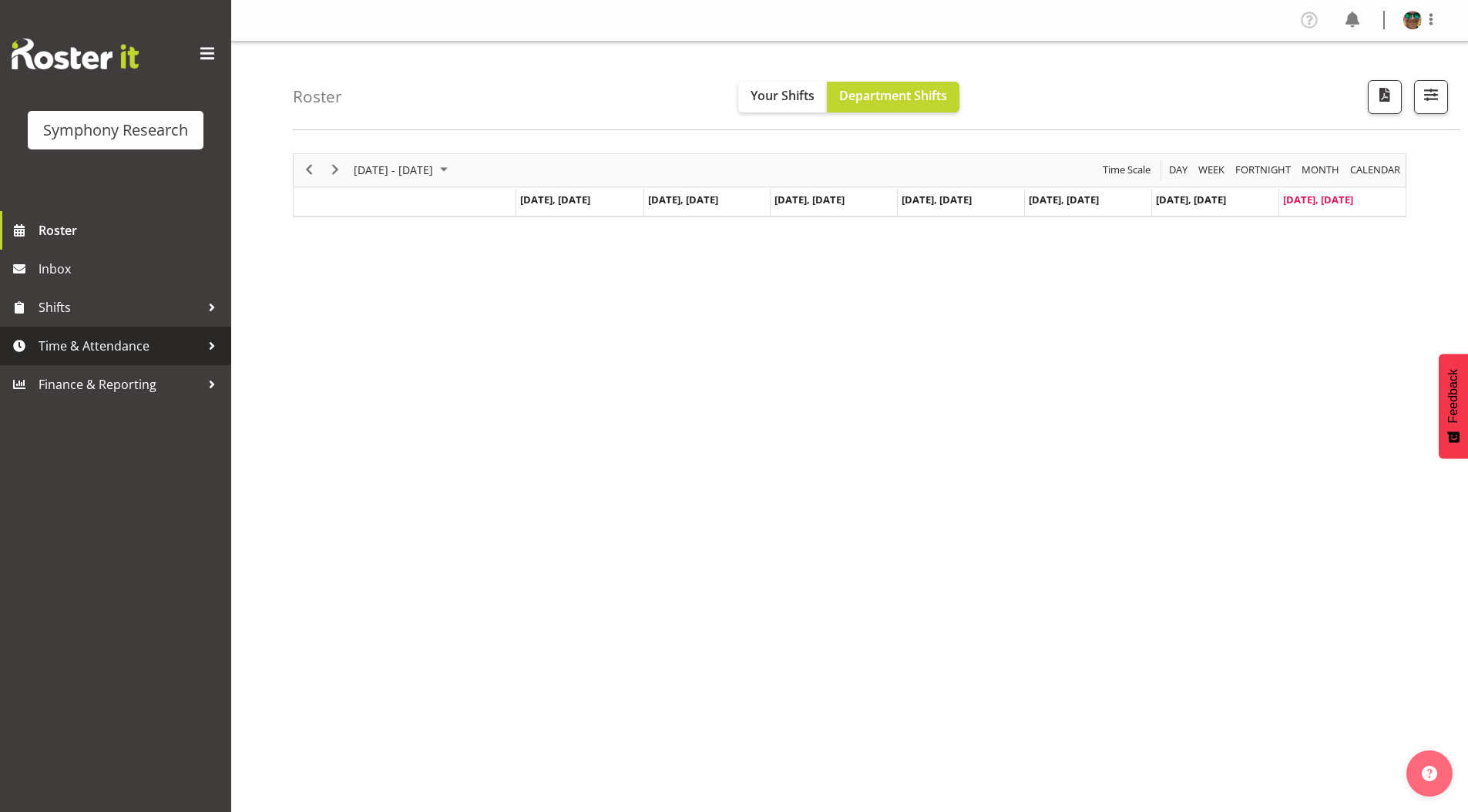
click at [98, 346] on span "Time & Attendance" at bounding box center [119, 345] width 162 height 23
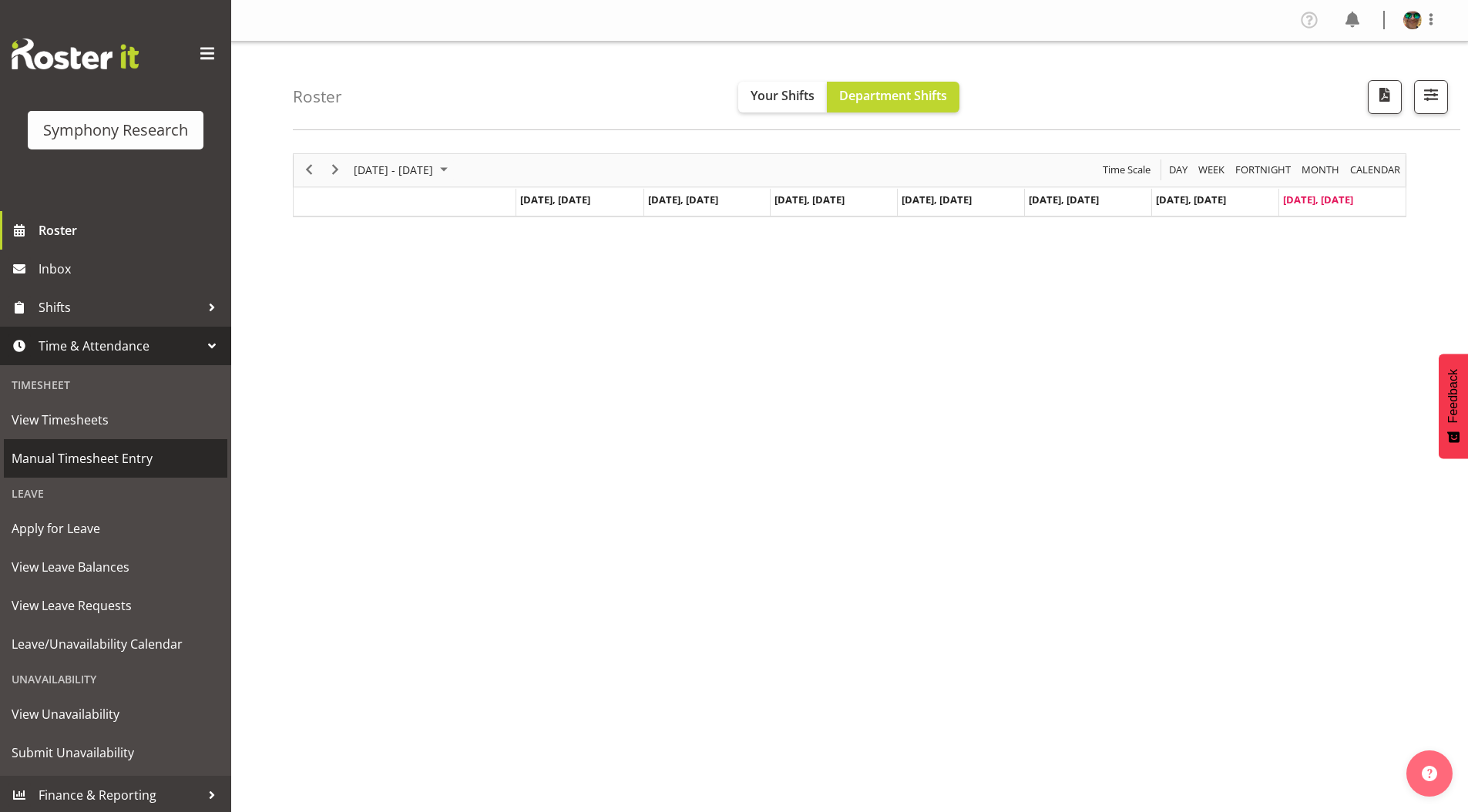
click at [67, 457] on span "Manual Timesheet Entry" at bounding box center [116, 458] width 209 height 23
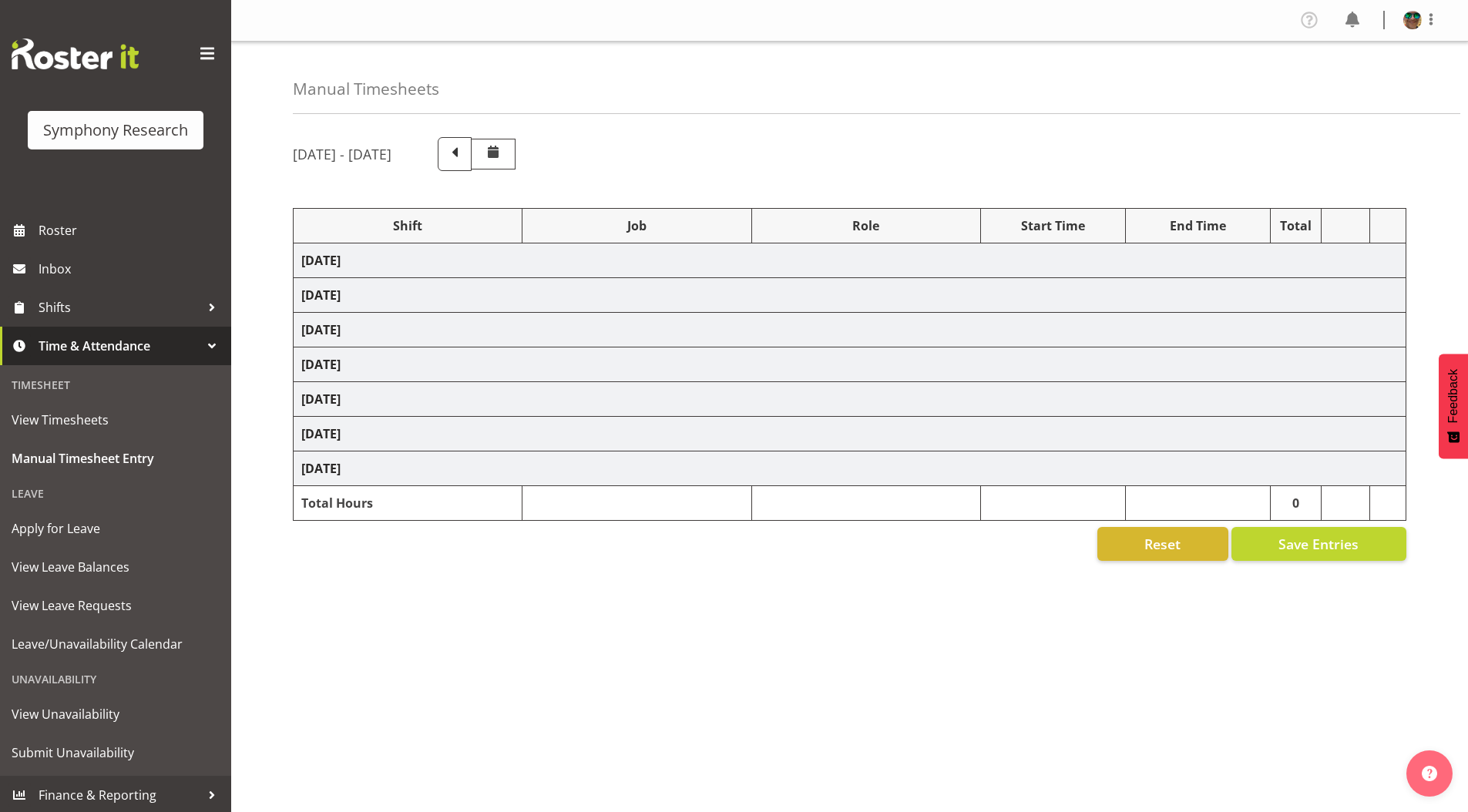
select select "4583"
select select "743"
select select "4583"
select select "10242"
select select "4583"
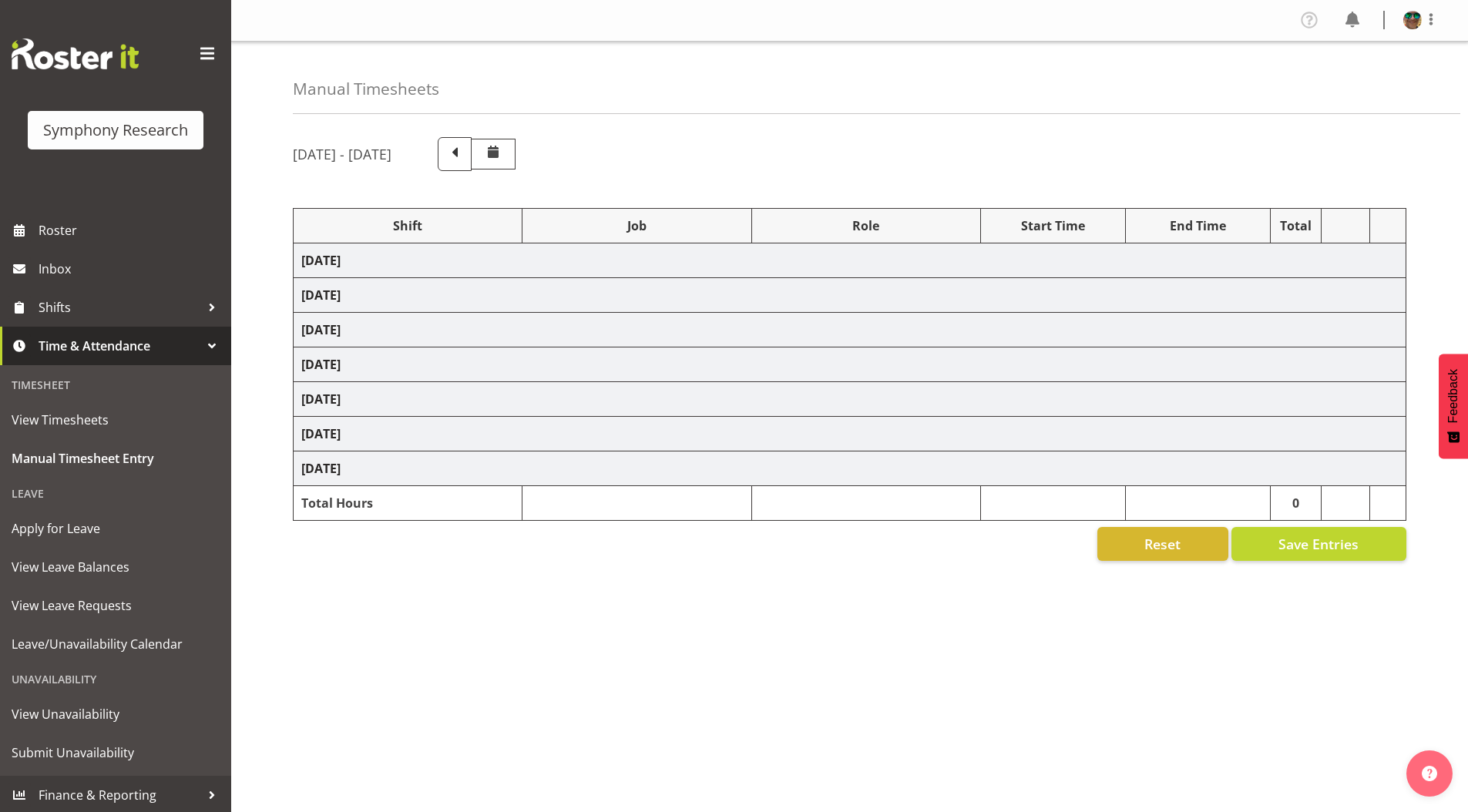
select select "10242"
select select "4583"
select select "9426"
select select "4583"
select select "10461"
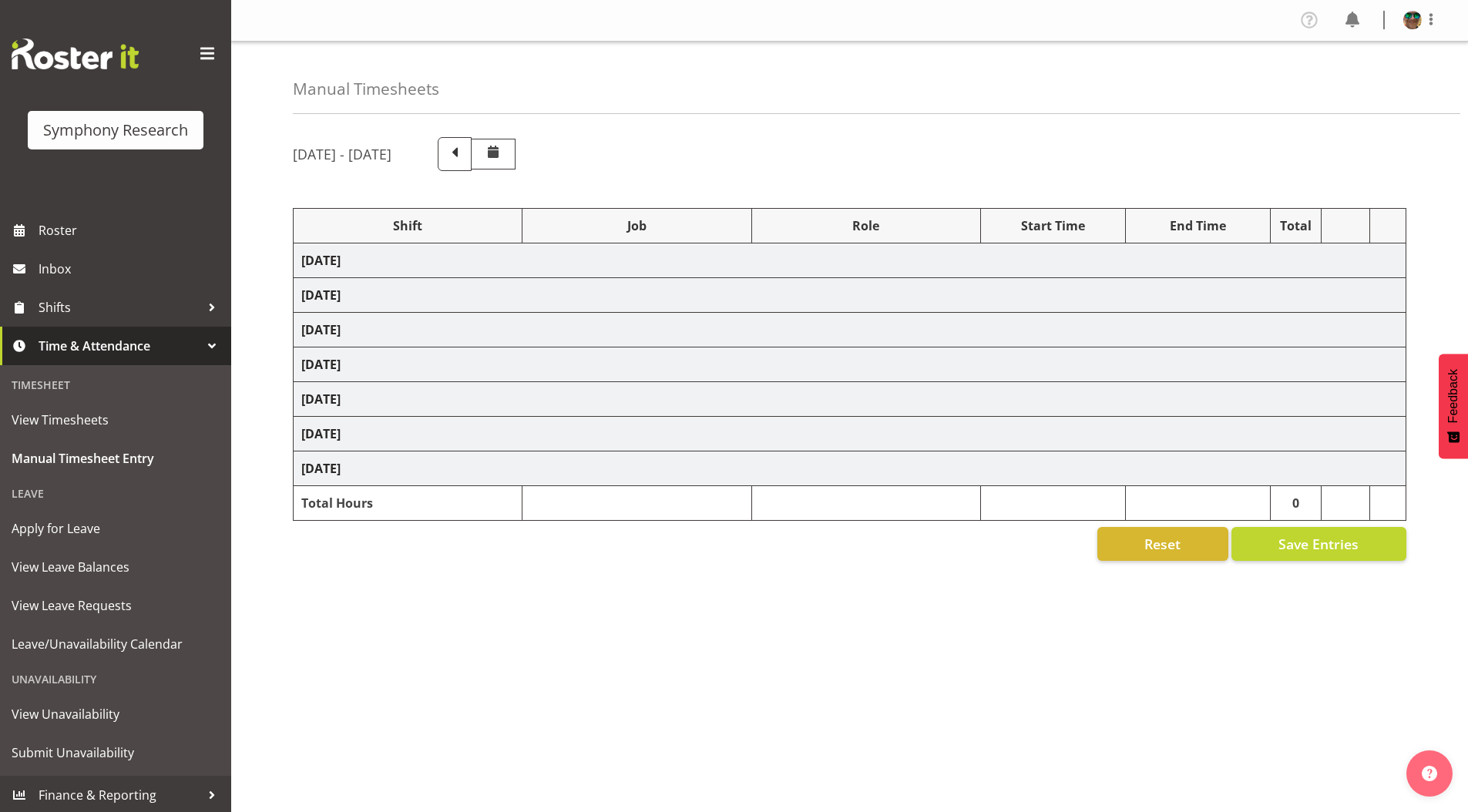
select select "4583"
select select "10458"
select select "4583"
select select "10239"
select select "4583"
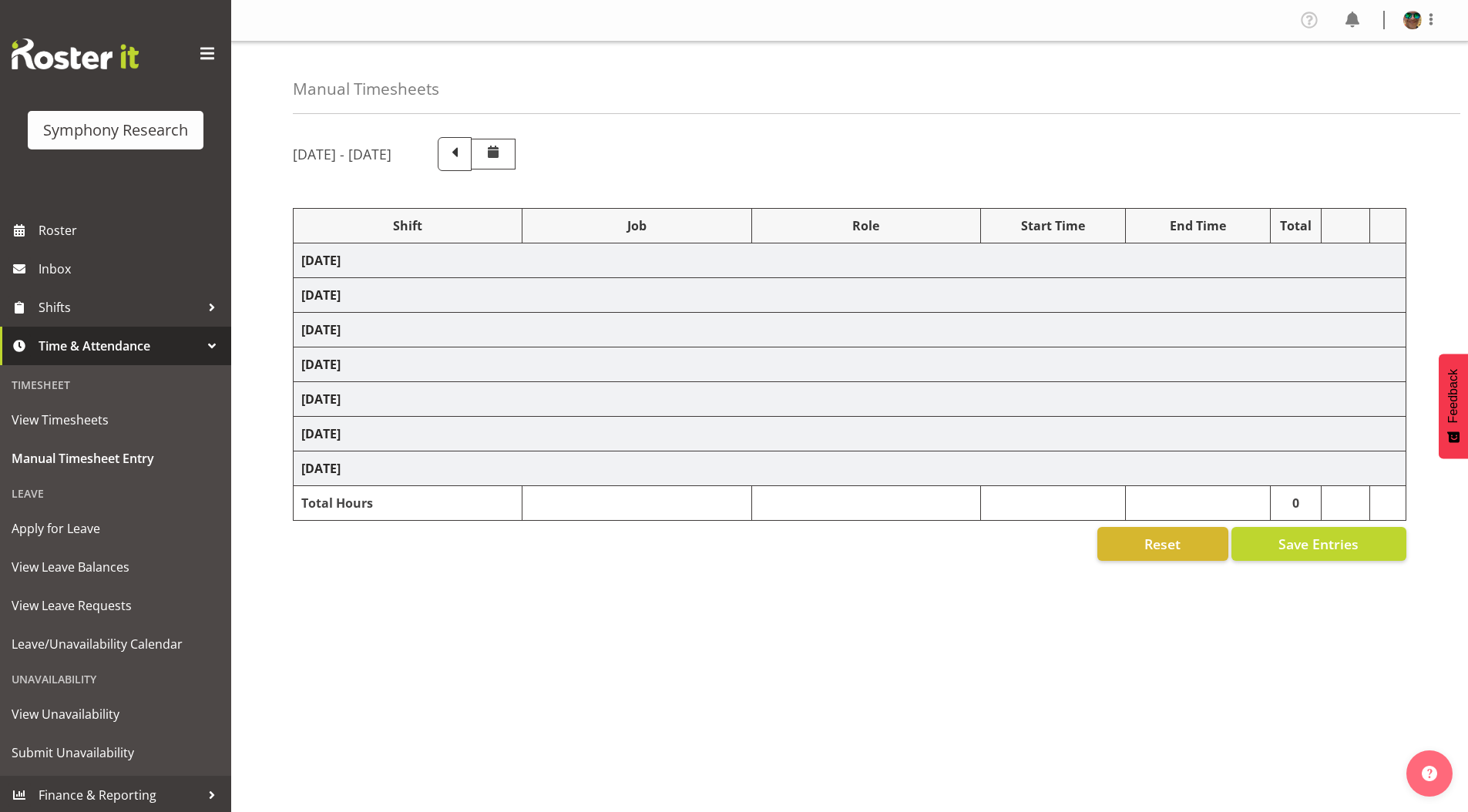
select select "9426"
select select "4583"
select select "10242"
select select "4583"
select select "10242"
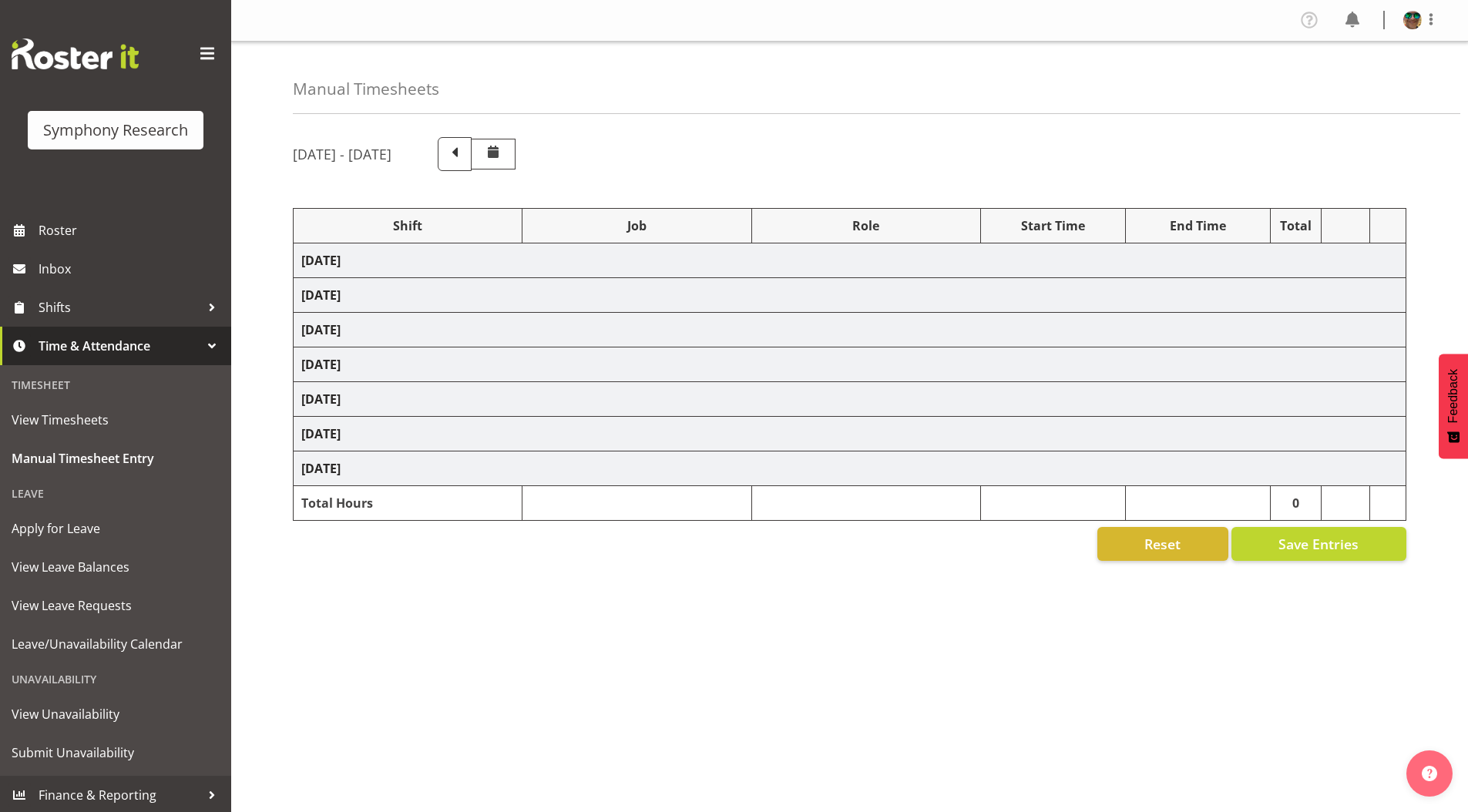
select select "4583"
select select "10461"
select select "4583"
select select "10239"
select select "4583"
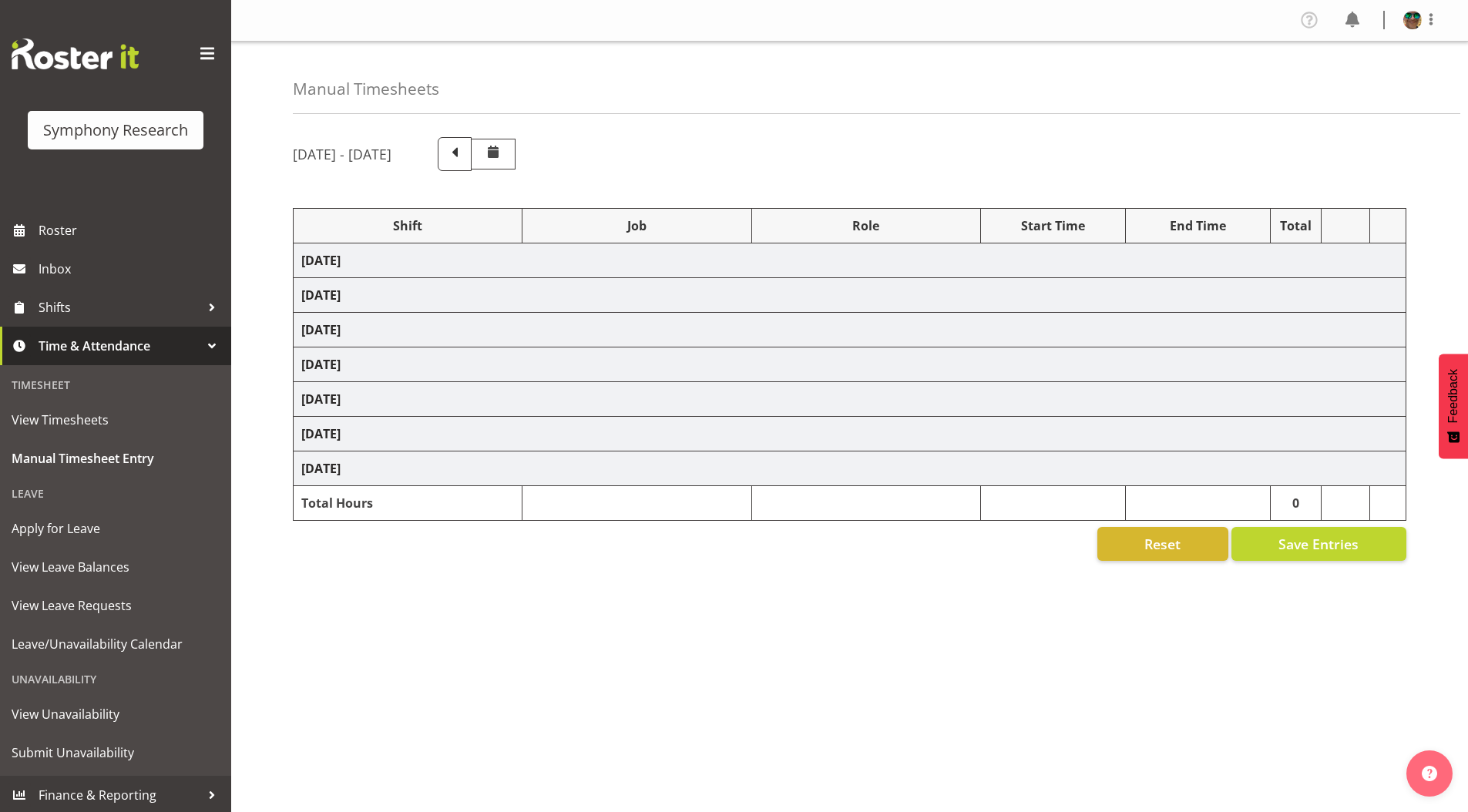
select select "10458"
select select "4583"
select select "743"
select select "4583"
select select "10242"
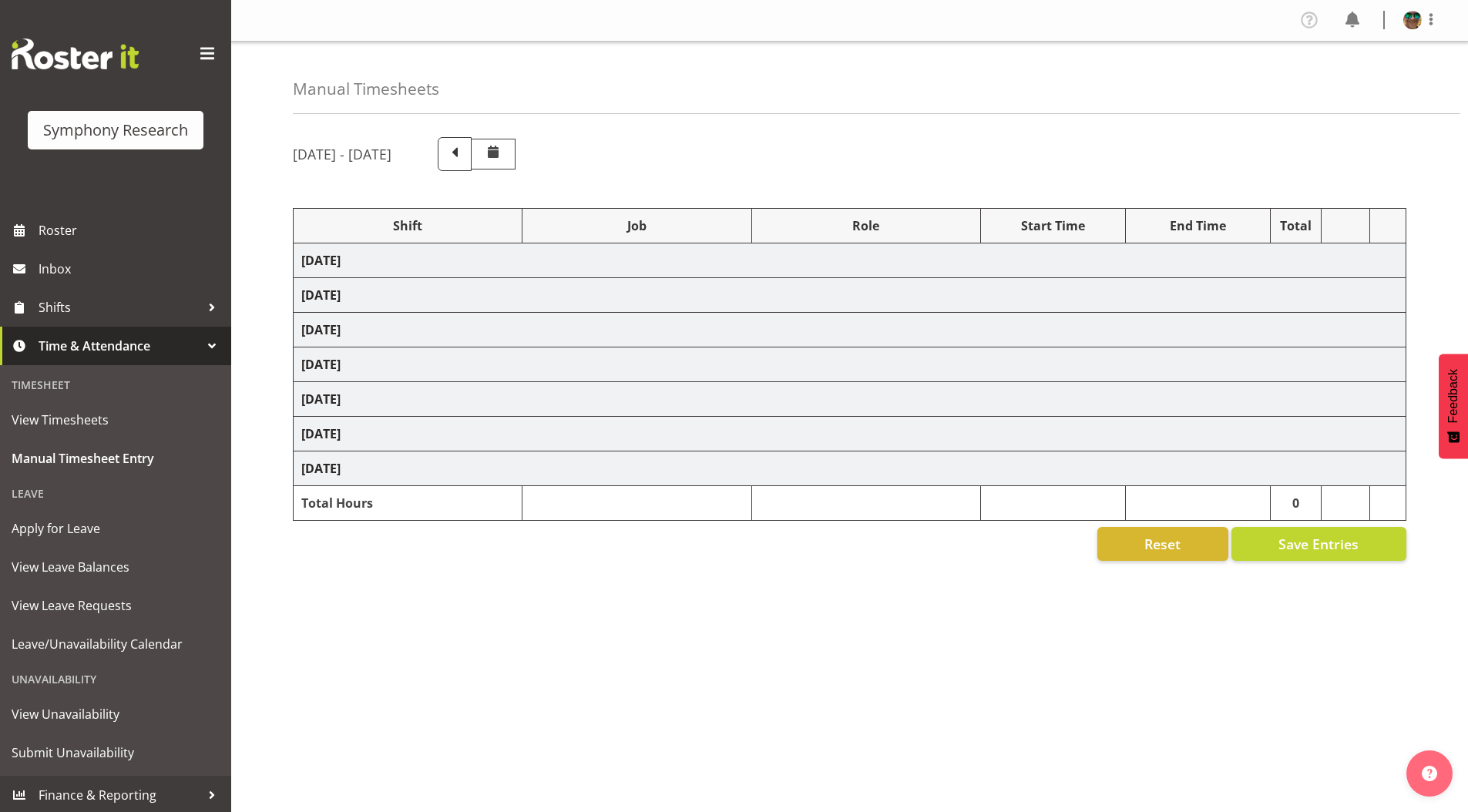
select select "4583"
select select "9426"
select select "4583"
select select "10242"
select select "4583"
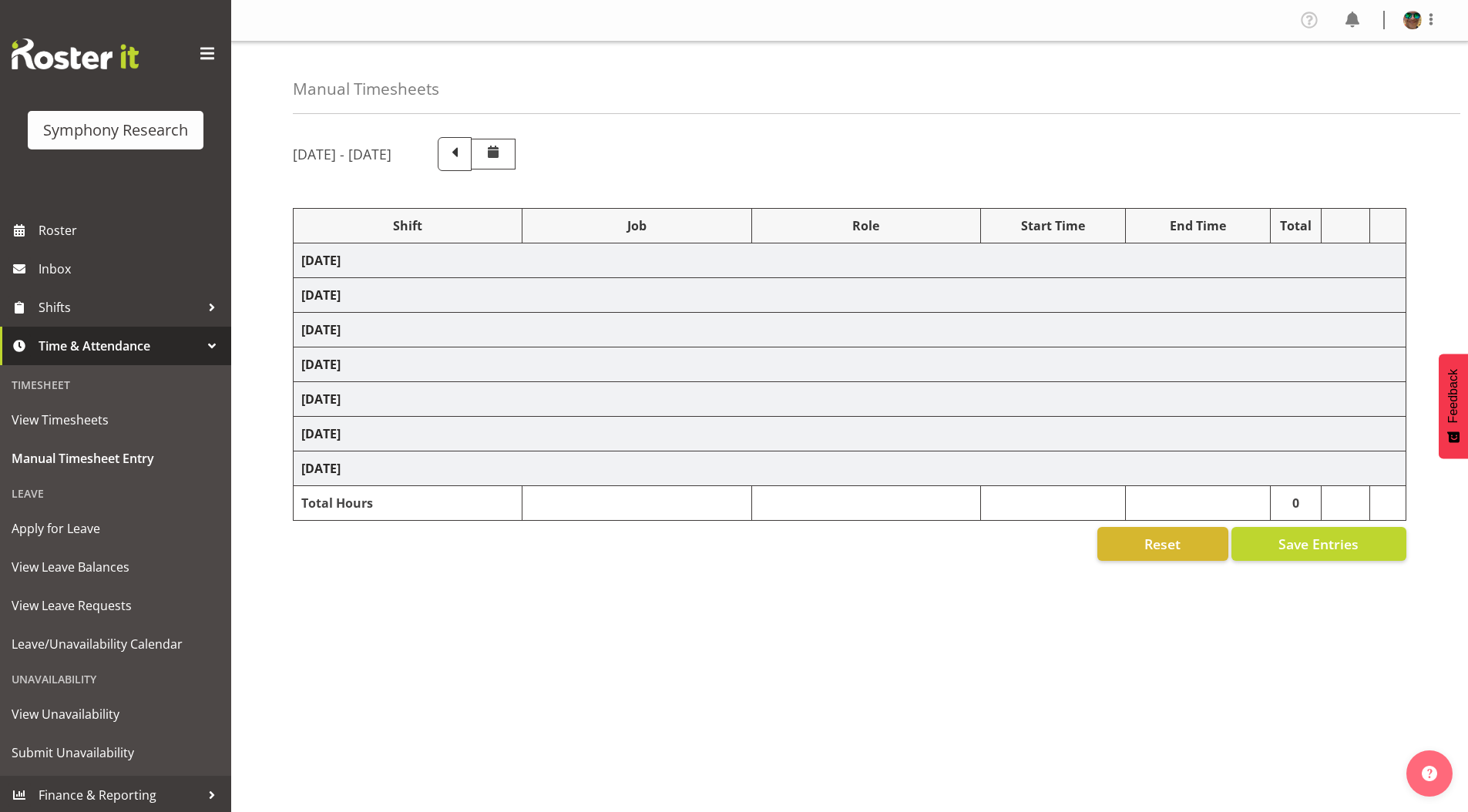
select select "10420"
select select "4583"
select select "10458"
select select "4583"
select select "10239"
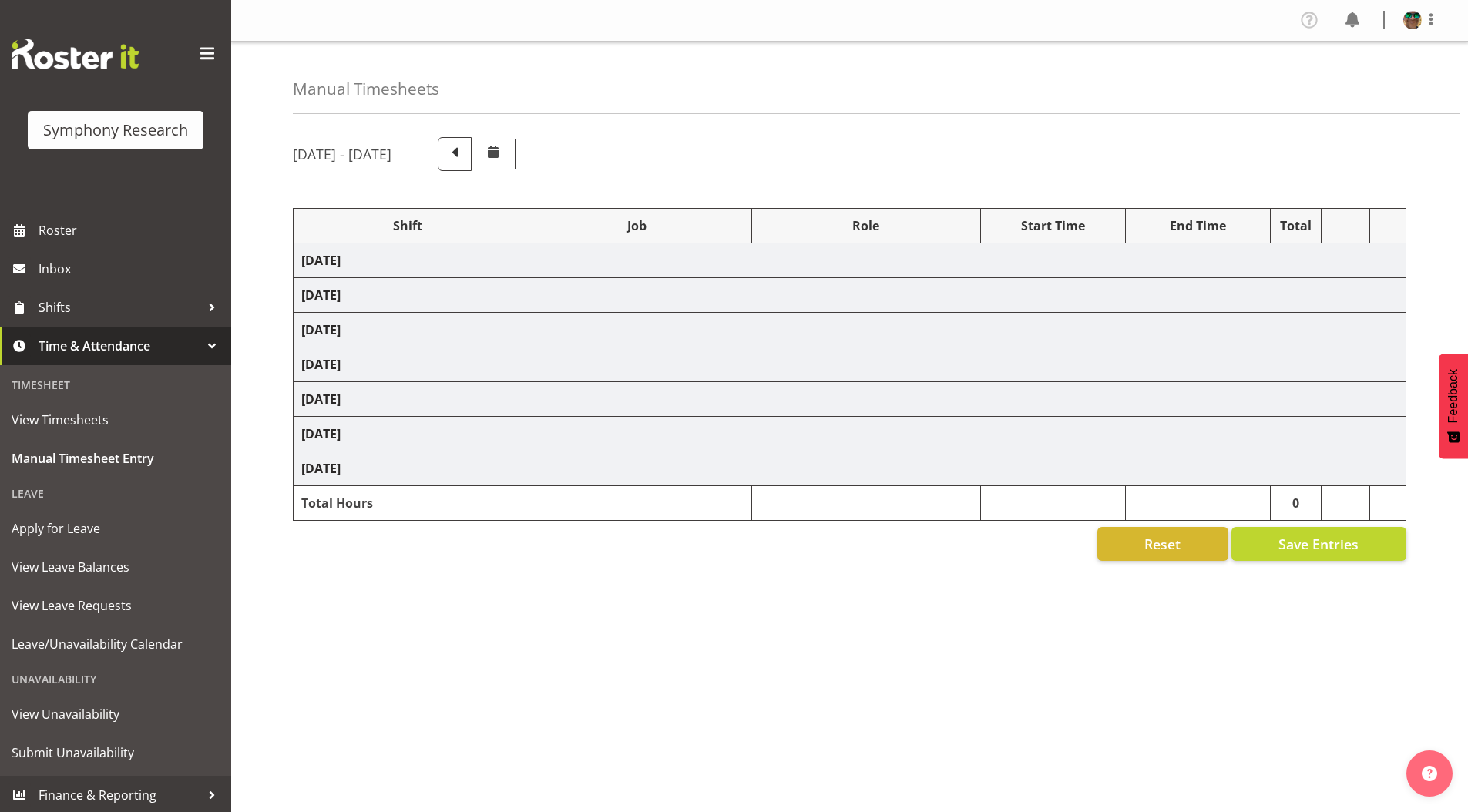
select select "4583"
select select "10242"
select select "4583"
select select "9426"
select select "4583"
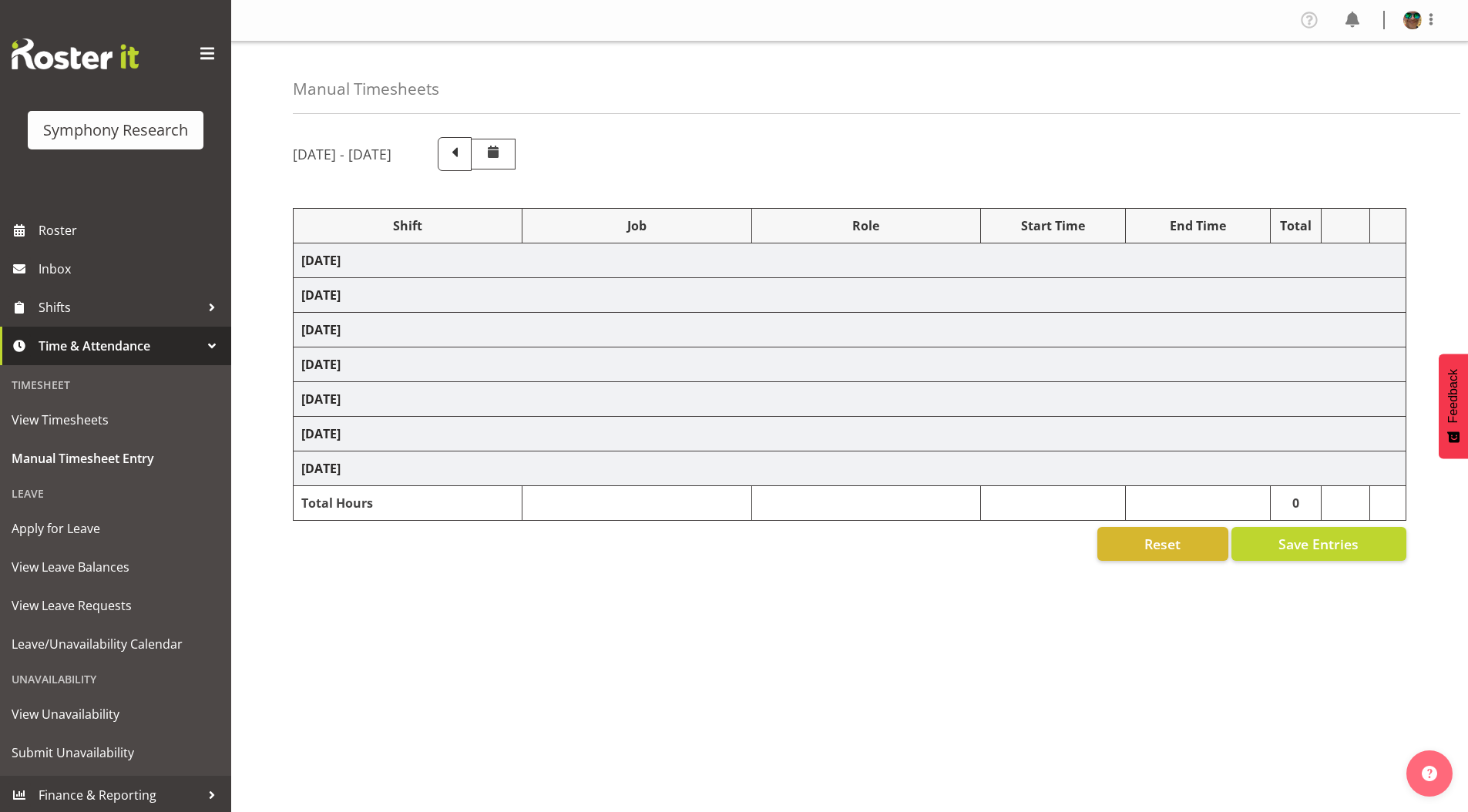
select select "10242"
select select "4583"
select select "10420"
select select "4583"
select select "10458"
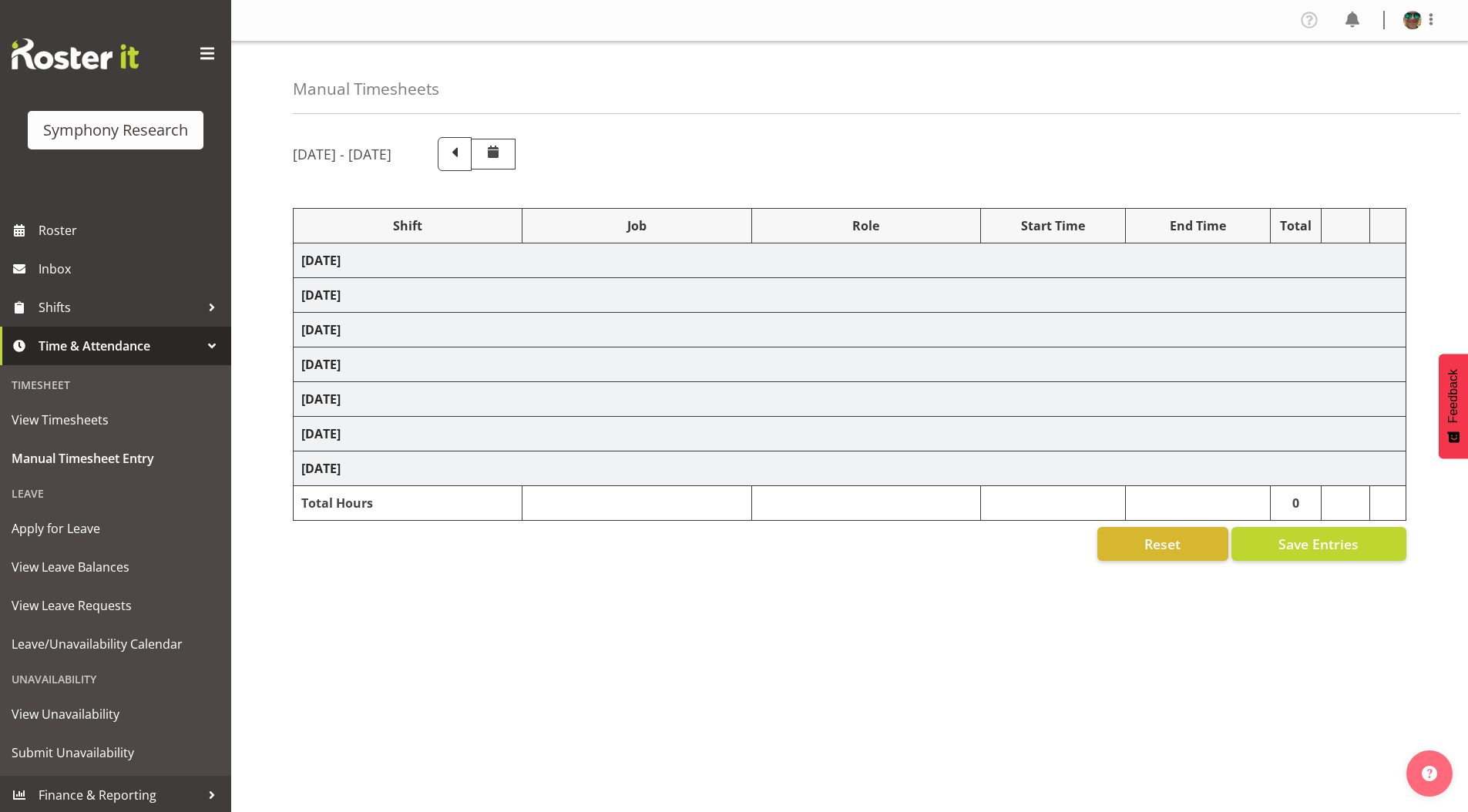
select select "4583"
select select "10239"
select select "19170"
select select "10499"
select select "19170"
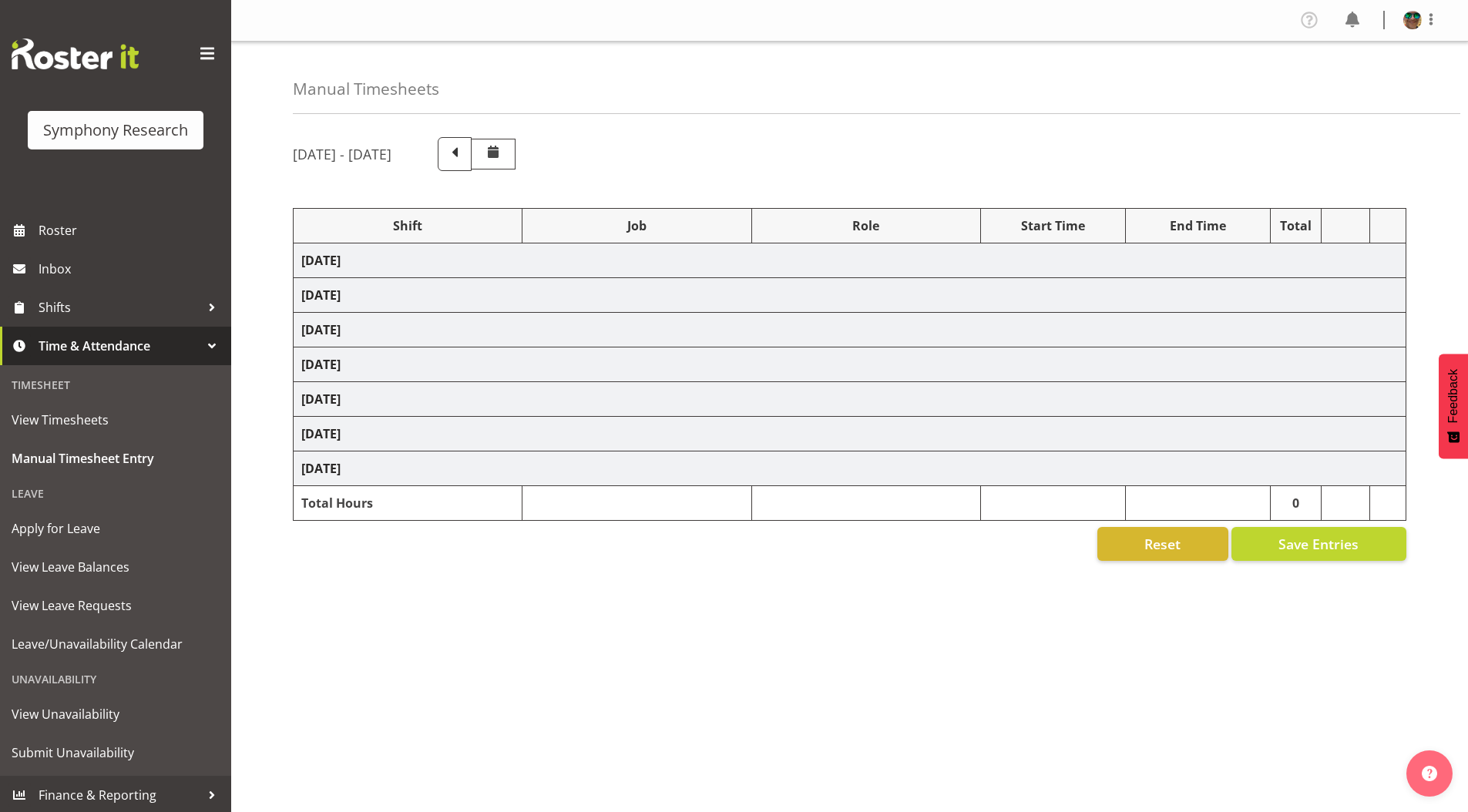
select select "10499"
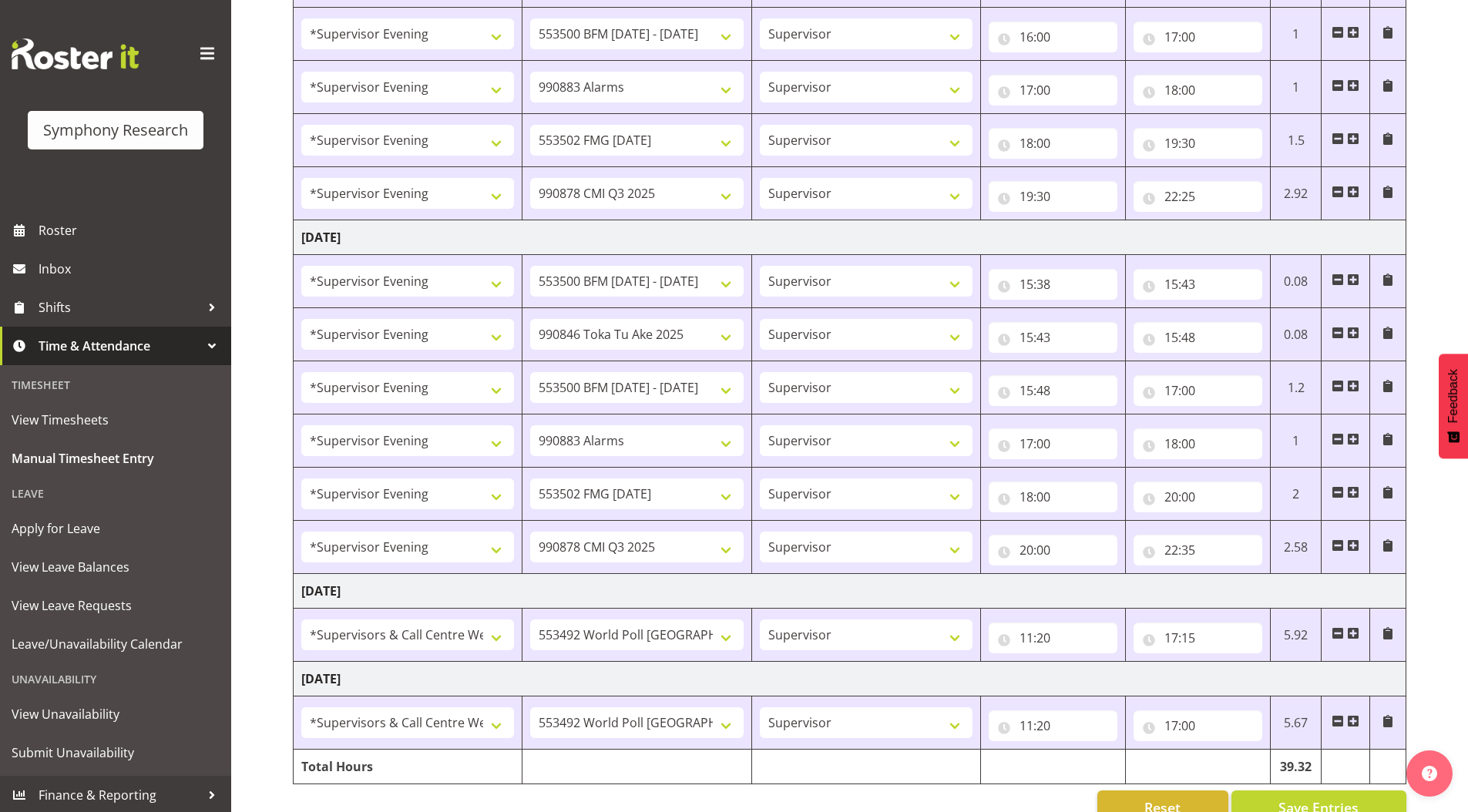
scroll to position [1314, 0]
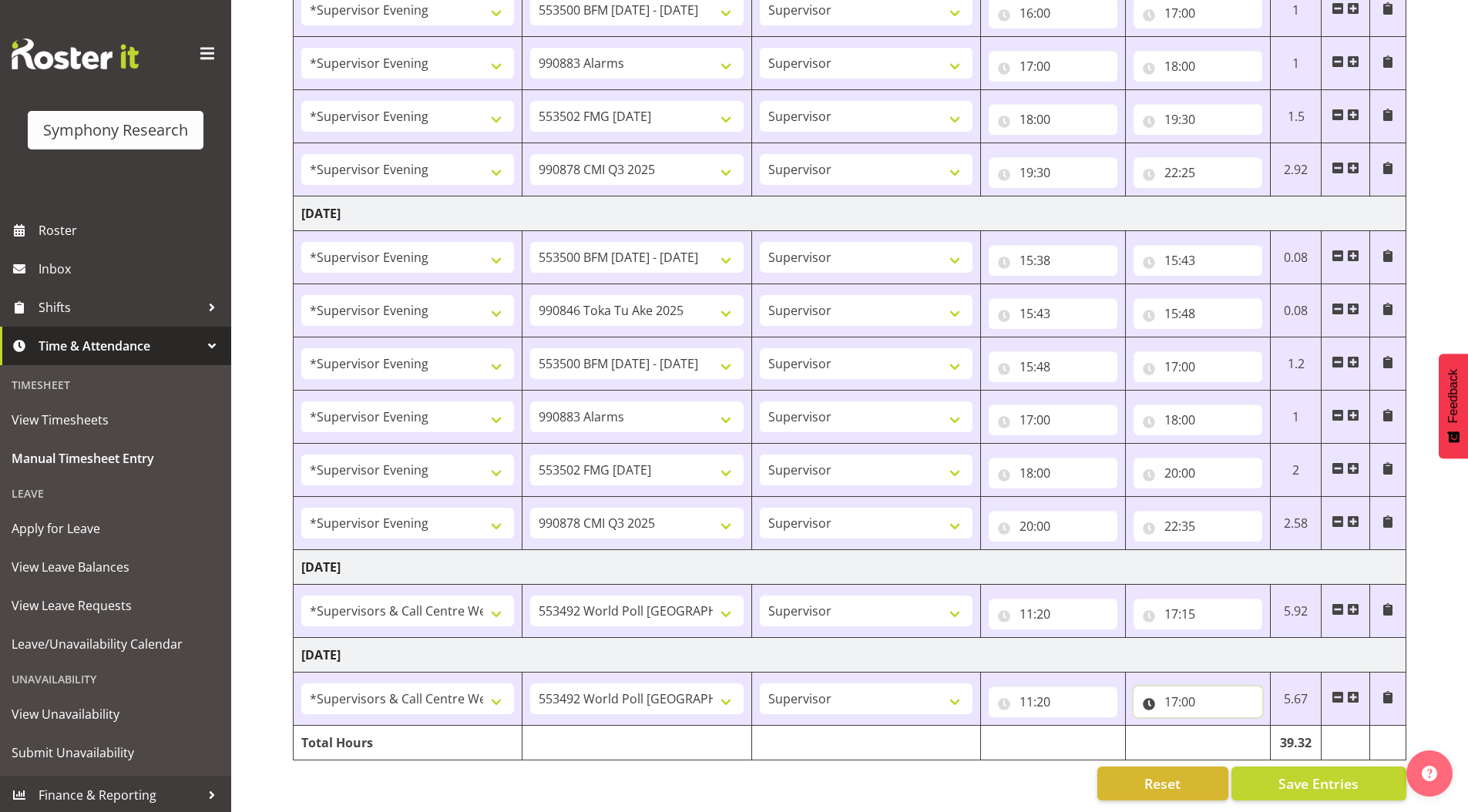
click at [1188, 692] on input "17:00" at bounding box center [1198, 703] width 129 height 31
click at [1287, 727] on select "00 01 02 03 04 05 06 07 08 09 10 11 12 13 14 15 16 17 18 19 20 21 22 23 24 25 2…" at bounding box center [1279, 742] width 35 height 31
select select "15"
click at [1261, 727] on select "00 01 02 03 04 05 06 07 08 09 10 11 12 13 14 15 16 17 18 19 20 21 22 23 24 25 2…" at bounding box center [1279, 742] width 35 height 31
type input "17:15"
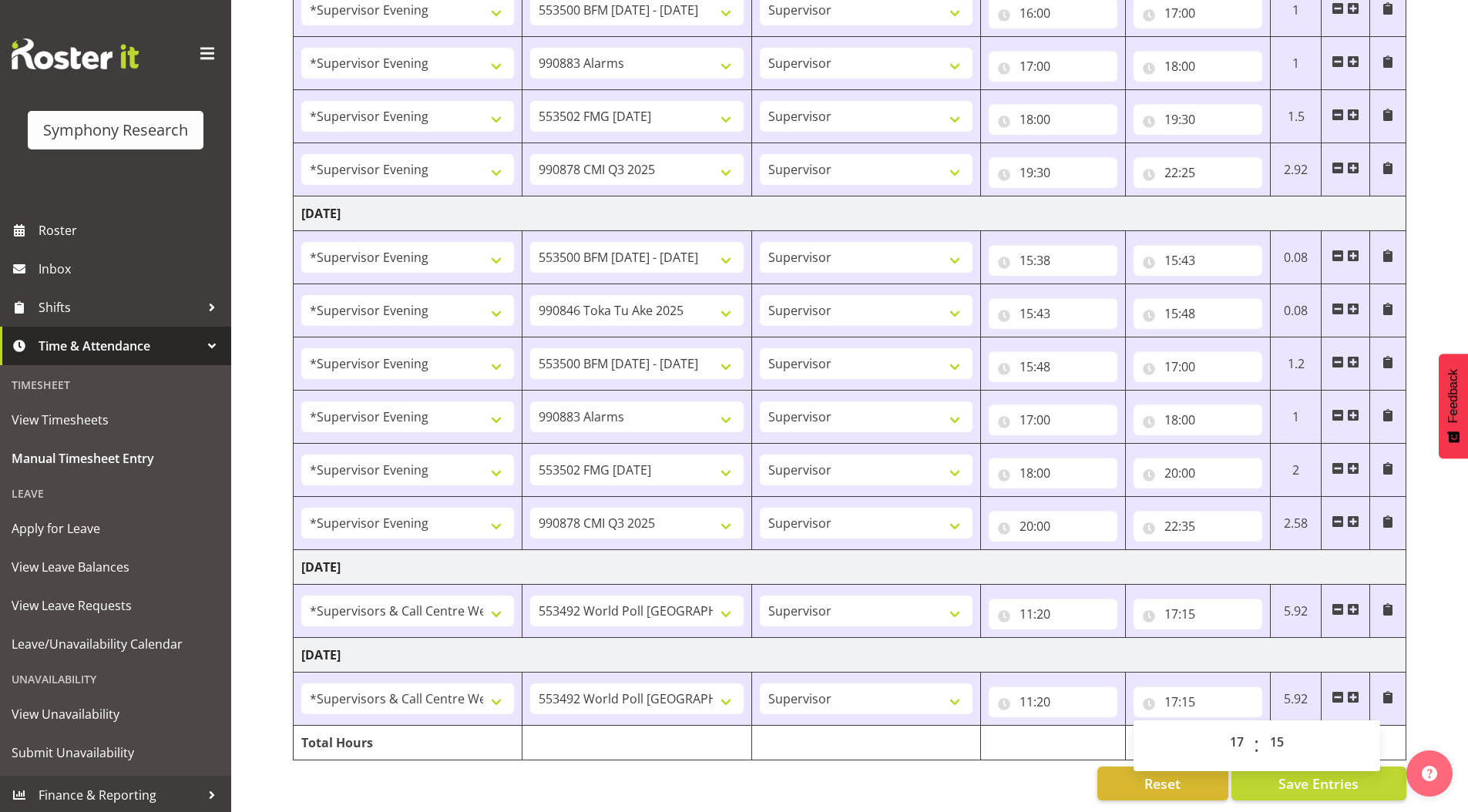
click at [1305, 773] on span "Save Entries" at bounding box center [1318, 784] width 80 height 20
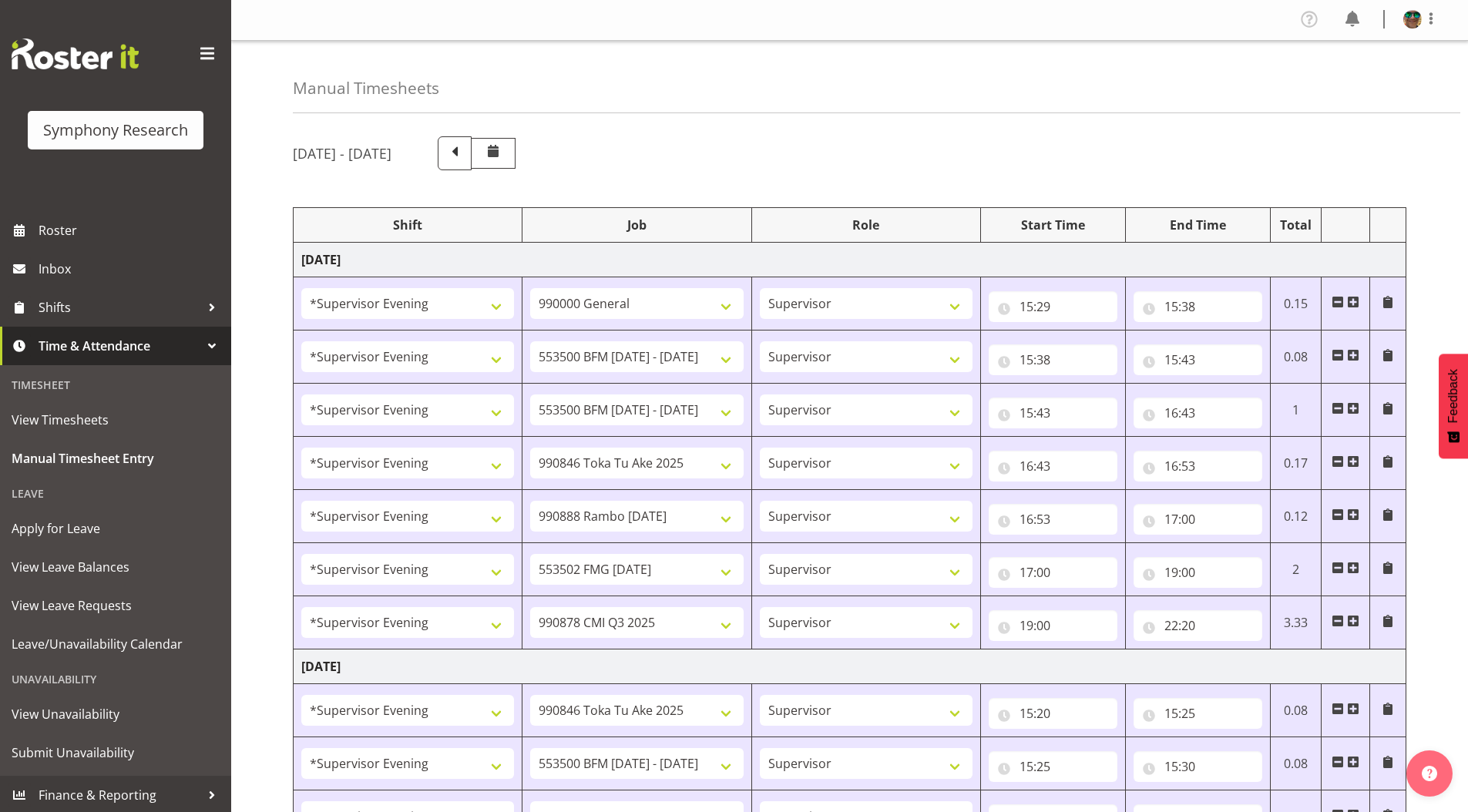
scroll to position [0, 0]
click at [1434, 20] on span at bounding box center [1431, 19] width 18 height 18
click at [1333, 83] on link "Log Out" at bounding box center [1366, 81] width 148 height 28
